Goal: Information Seeking & Learning: Find specific fact

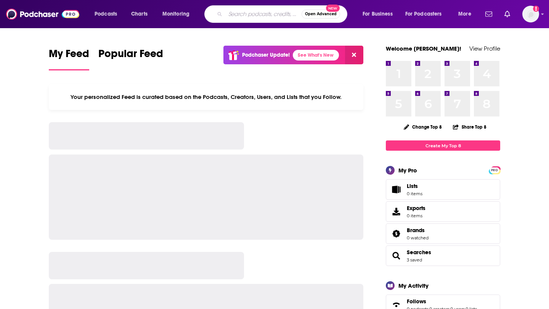
click at [229, 18] on input "Search podcasts, credits, & more..." at bounding box center [263, 14] width 76 height 12
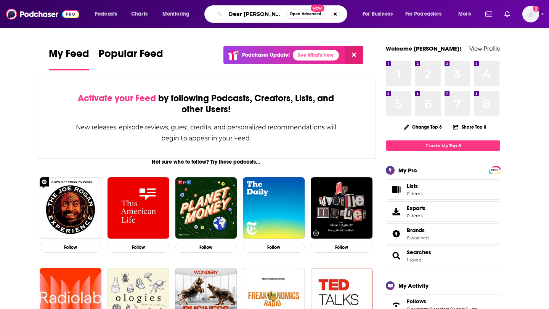
type input "Dear [PERSON_NAME]"
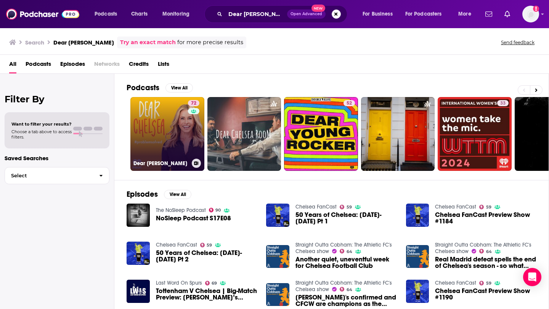
click at [169, 114] on link "72 Dear [PERSON_NAME]" at bounding box center [167, 134] width 74 height 74
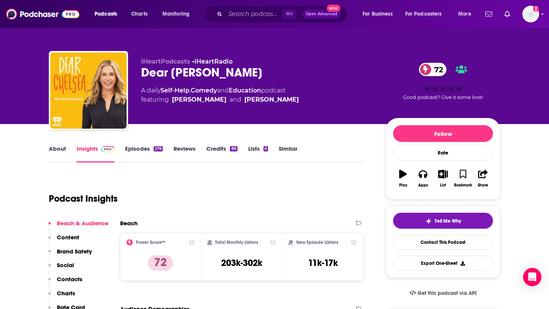
click at [208, 74] on div "Dear [PERSON_NAME] 72" at bounding box center [257, 72] width 232 height 15
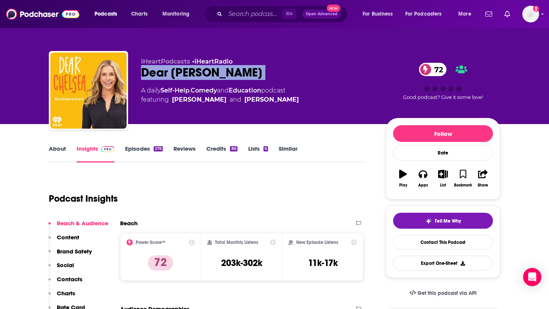
click at [208, 74] on div "Dear [PERSON_NAME] 72" at bounding box center [257, 72] width 232 height 15
copy div "Dear [PERSON_NAME] 72"
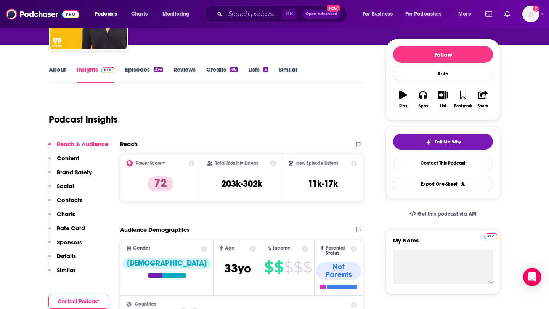
scroll to position [105, 0]
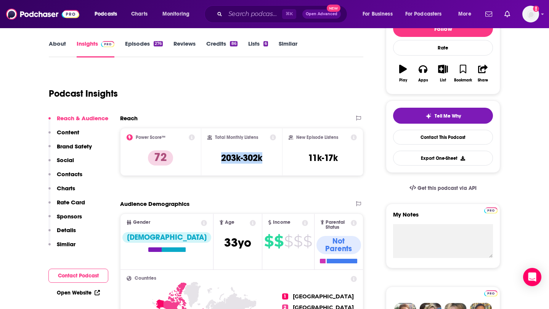
drag, startPoint x: 273, startPoint y: 159, endPoint x: 218, endPoint y: 156, distance: 55.4
click at [218, 156] on div "Total Monthly Listens 203k-302k" at bounding box center [241, 152] width 69 height 35
copy h3 "203k-302k"
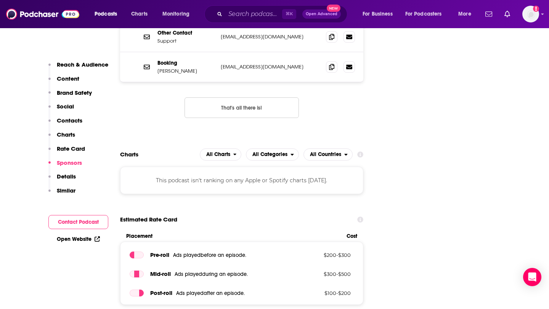
scroll to position [720, 0]
